Goal: Task Accomplishment & Management: Manage account settings

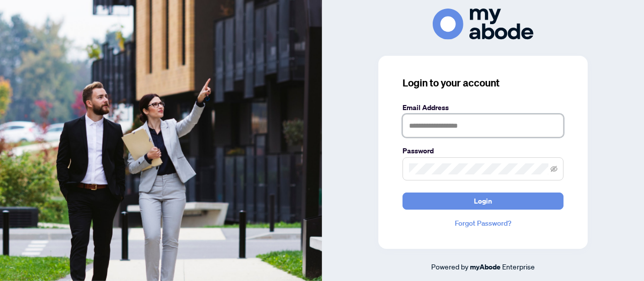
drag, startPoint x: 0, startPoint y: 0, endPoint x: 429, endPoint y: 123, distance: 446.2
click at [429, 123] on input "text" at bounding box center [483, 125] width 161 height 23
type input "**********"
click at [474, 197] on span "Login" at bounding box center [483, 201] width 18 height 16
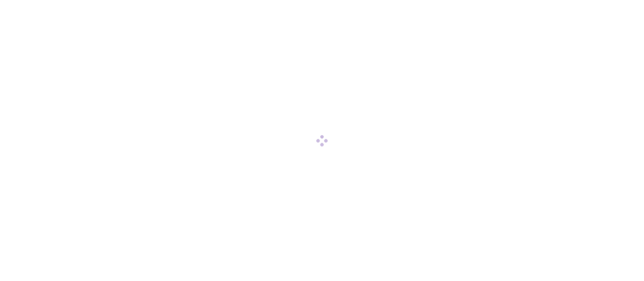
click at [474, 197] on div at bounding box center [322, 140] width 644 height 281
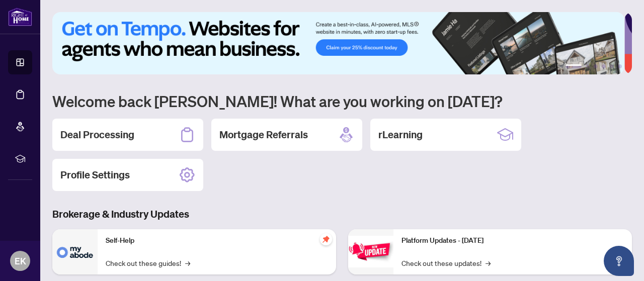
click at [109, 130] on h2 "Deal Processing" at bounding box center [97, 135] width 74 height 14
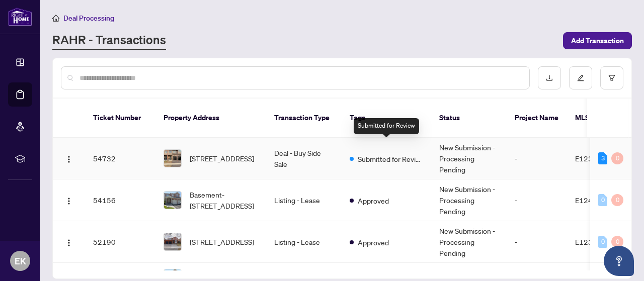
click at [383, 154] on span "Submitted for Review" at bounding box center [390, 159] width 65 height 11
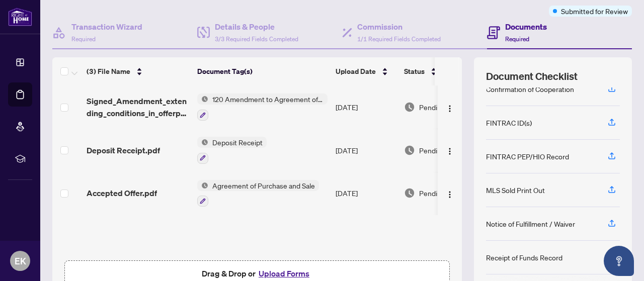
scroll to position [98, 0]
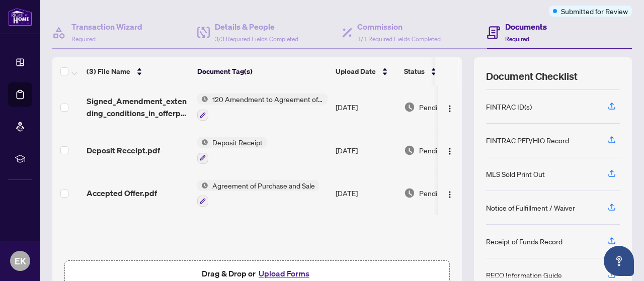
click at [610, 238] on icon "button" at bounding box center [612, 240] width 4 height 5
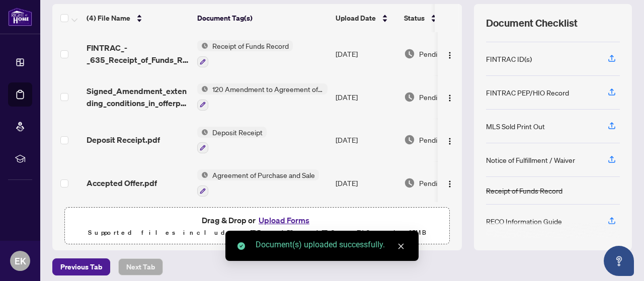
scroll to position [139, 0]
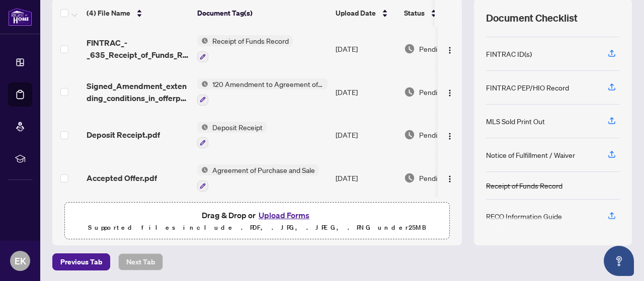
click at [608, 213] on icon "button" at bounding box center [612, 215] width 9 height 9
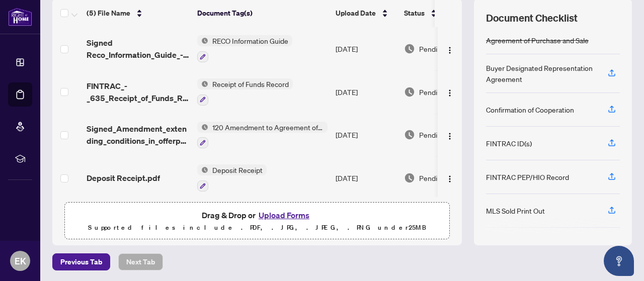
scroll to position [0, 0]
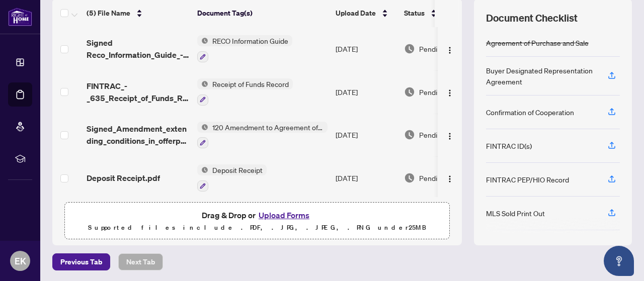
click at [274, 212] on button "Upload Forms" at bounding box center [284, 215] width 57 height 13
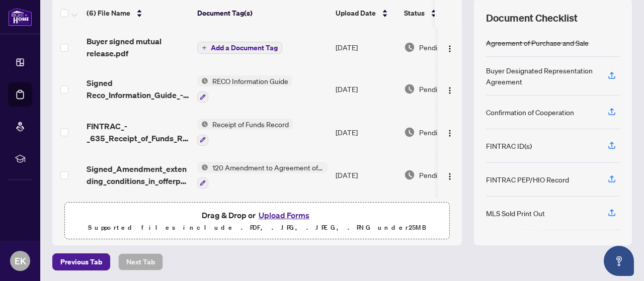
click at [206, 45] on icon "plus" at bounding box center [204, 47] width 5 height 5
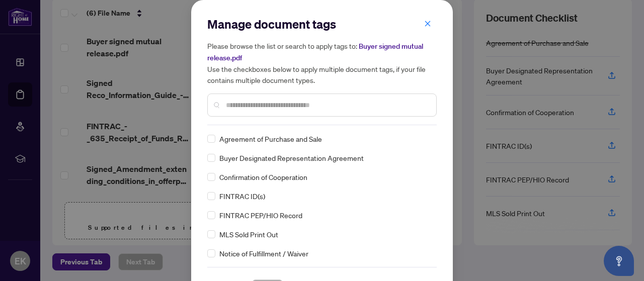
click at [261, 109] on input "text" at bounding box center [327, 105] width 202 height 11
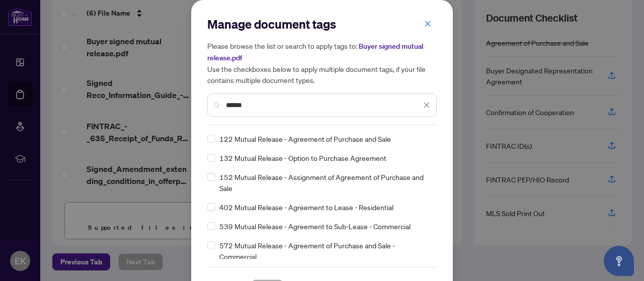
type input "******"
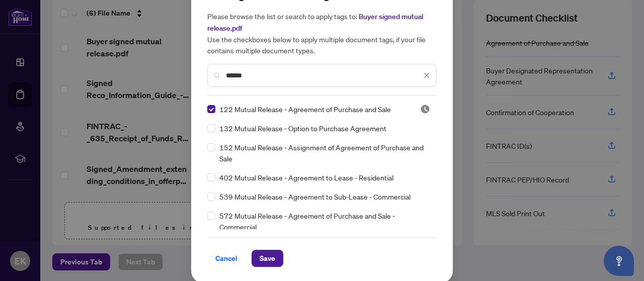
click at [260, 257] on span "Save" at bounding box center [268, 259] width 16 height 16
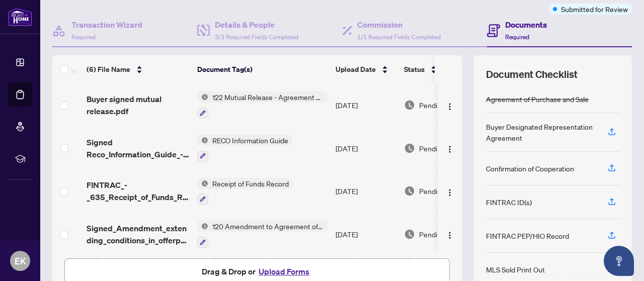
scroll to position [0, 0]
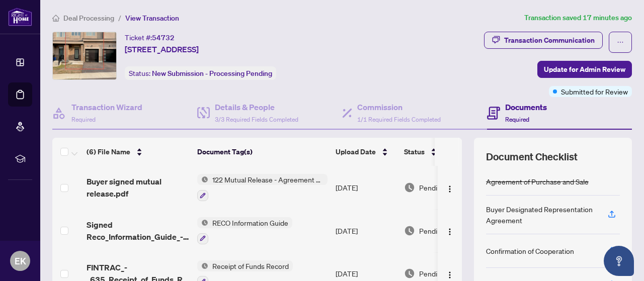
click at [552, 67] on span "Update for Admin Review" at bounding box center [585, 69] width 82 height 16
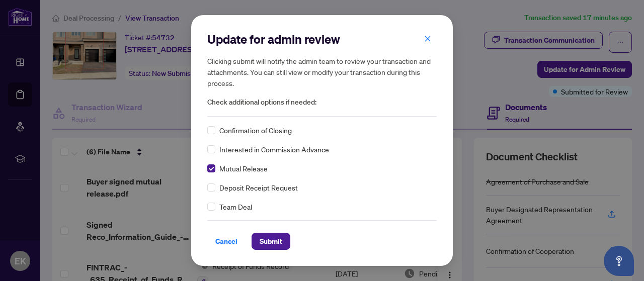
click at [269, 244] on span "Submit" at bounding box center [271, 242] width 23 height 16
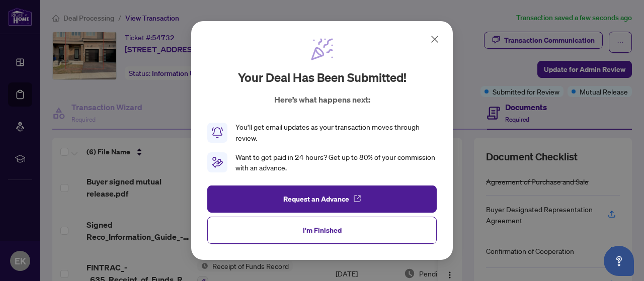
click at [318, 230] on span "I'm Finished" at bounding box center [322, 230] width 39 height 16
